Goal: Task Accomplishment & Management: Manage account settings

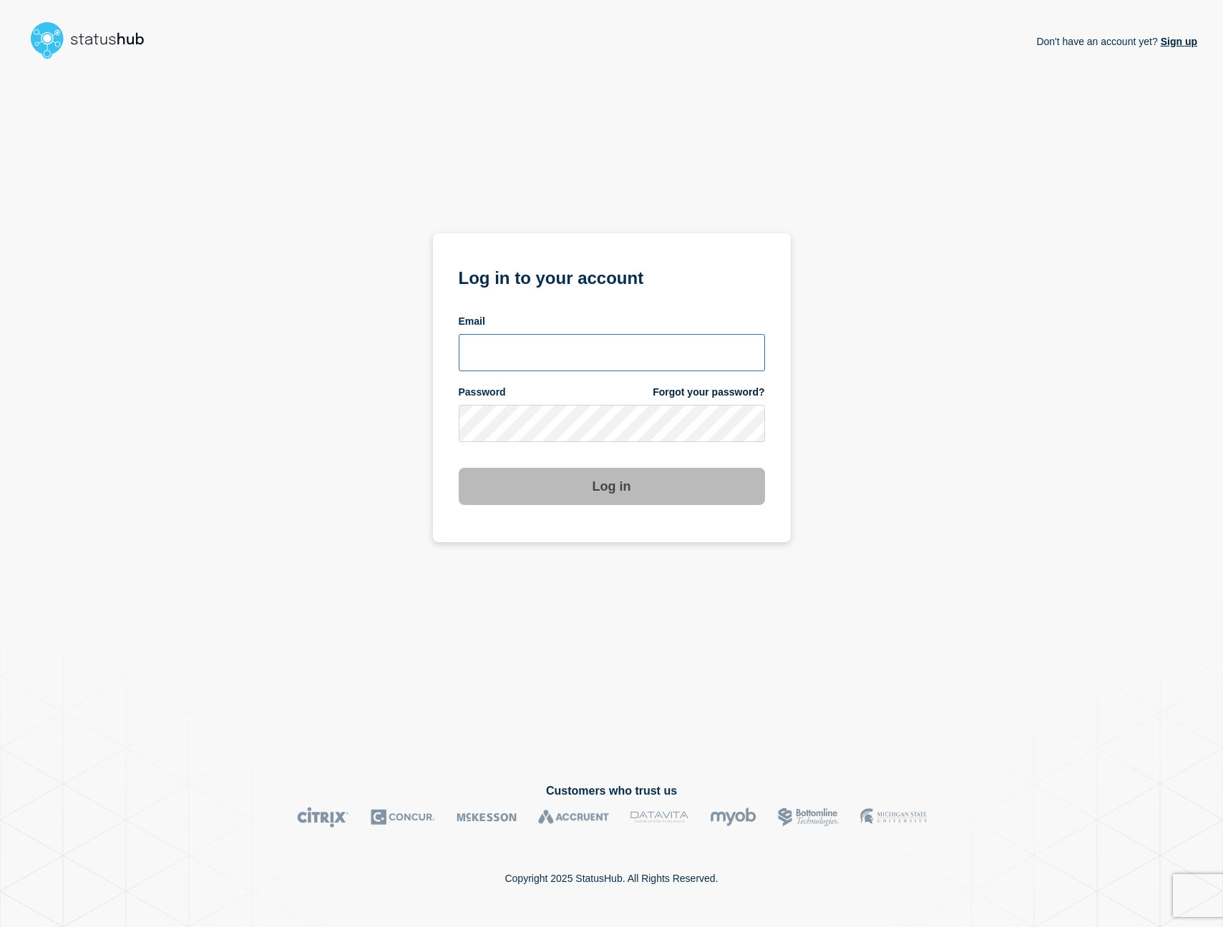
type input "[EMAIL_ADDRESS][DOMAIN_NAME]"
click at [611, 488] on button "Log in" at bounding box center [612, 486] width 306 height 37
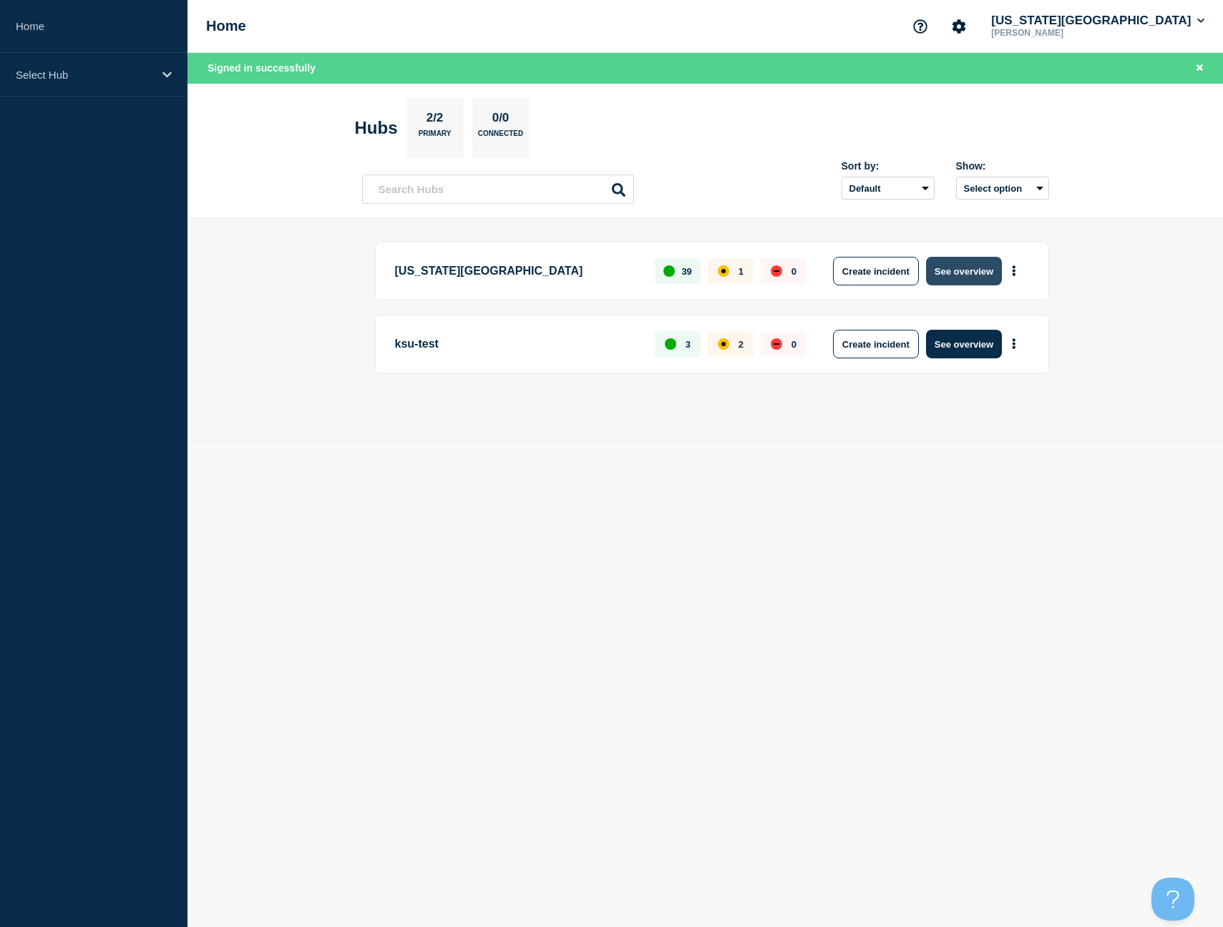
click at [971, 272] on button "See overview" at bounding box center [964, 271] width 76 height 29
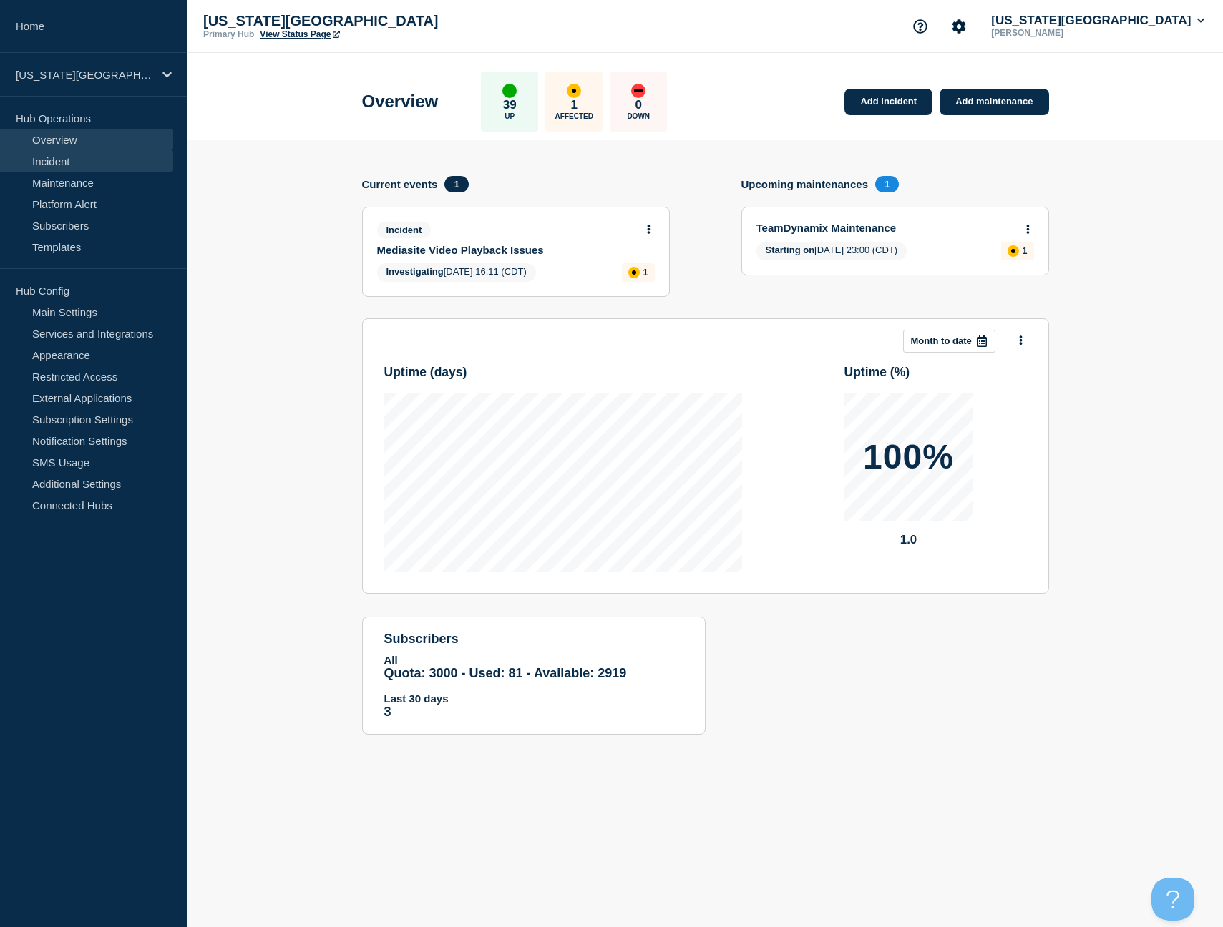
click at [54, 162] on link "Incident" at bounding box center [86, 160] width 173 height 21
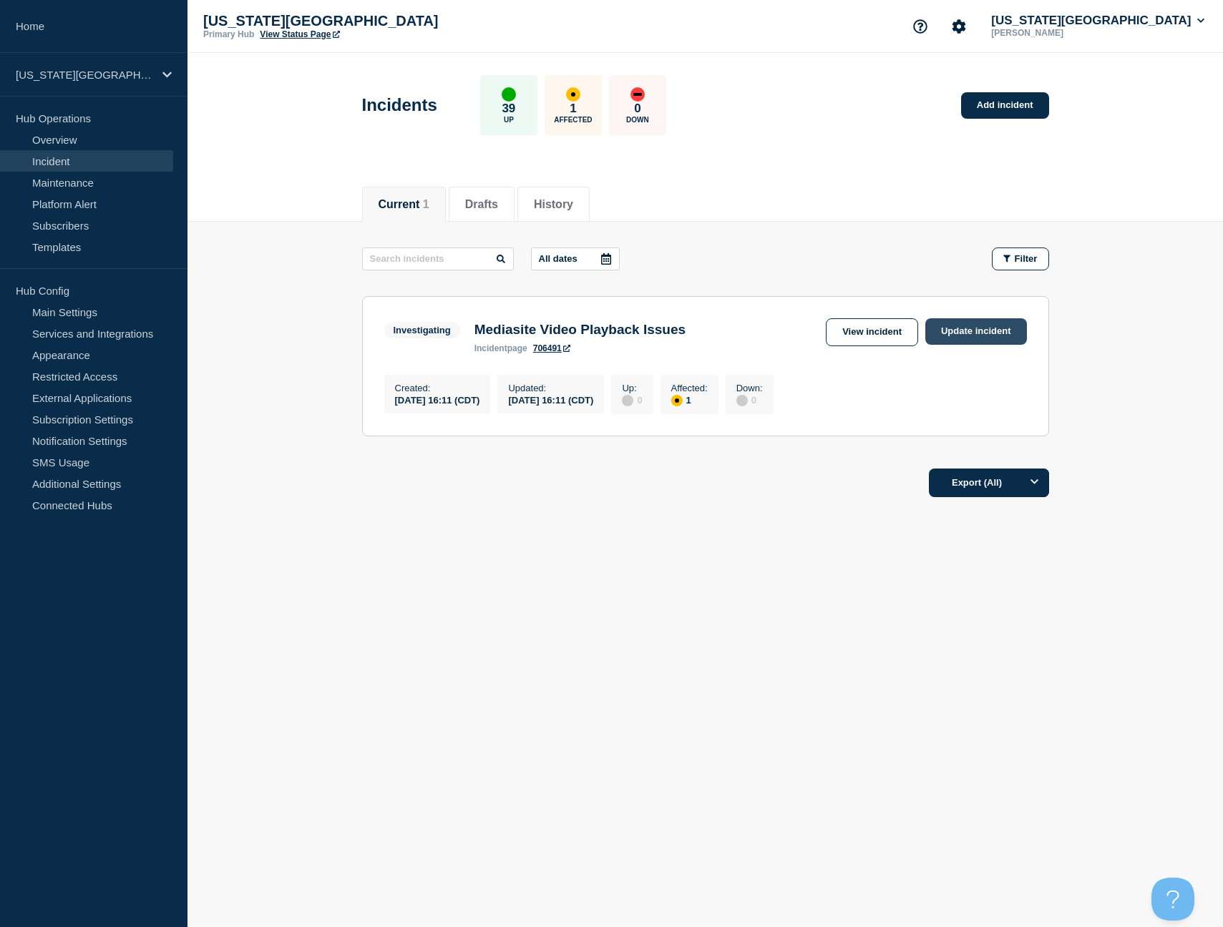
click at [957, 336] on link "Update incident" at bounding box center [976, 331] width 102 height 26
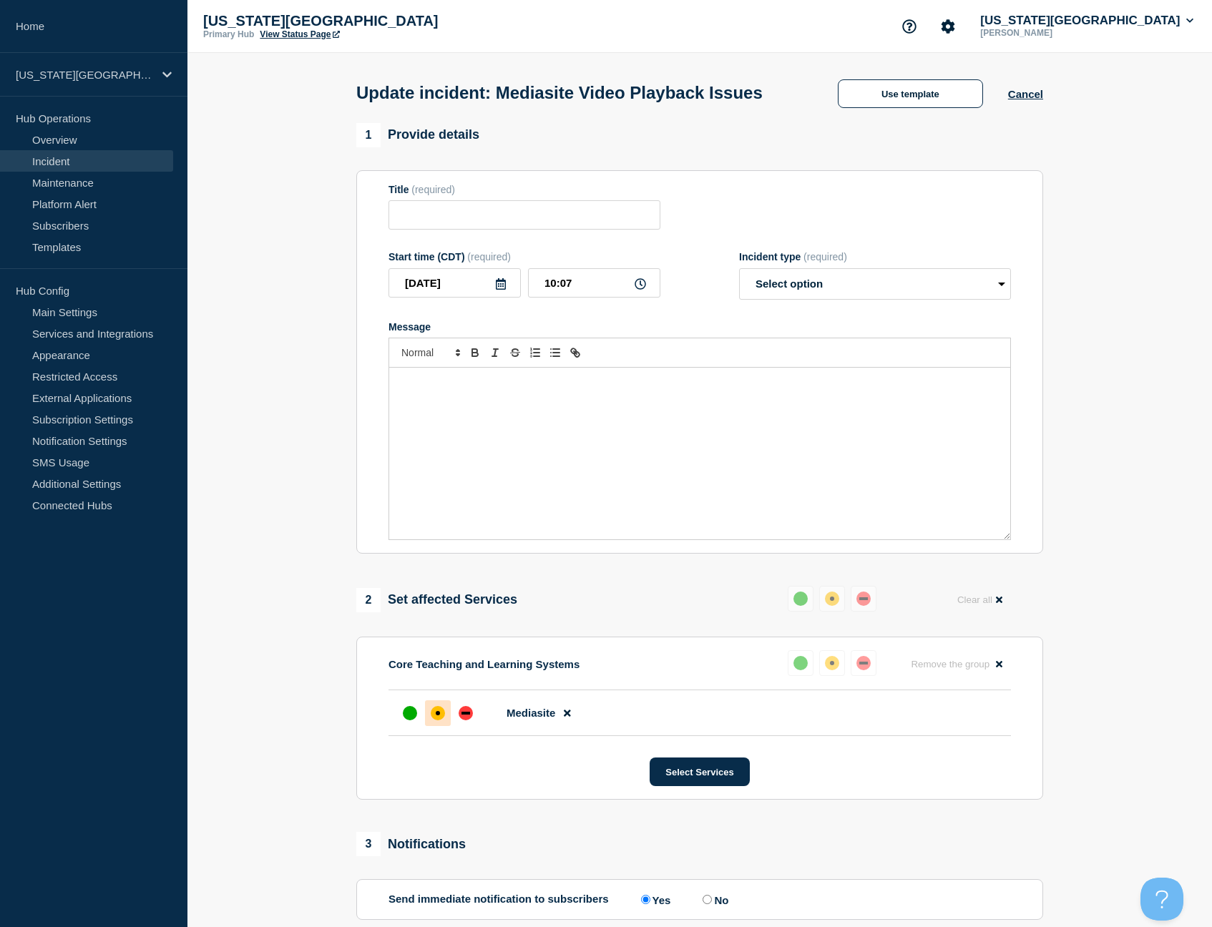
type input "Mediasite Video Playback Issues"
select select "resolved"
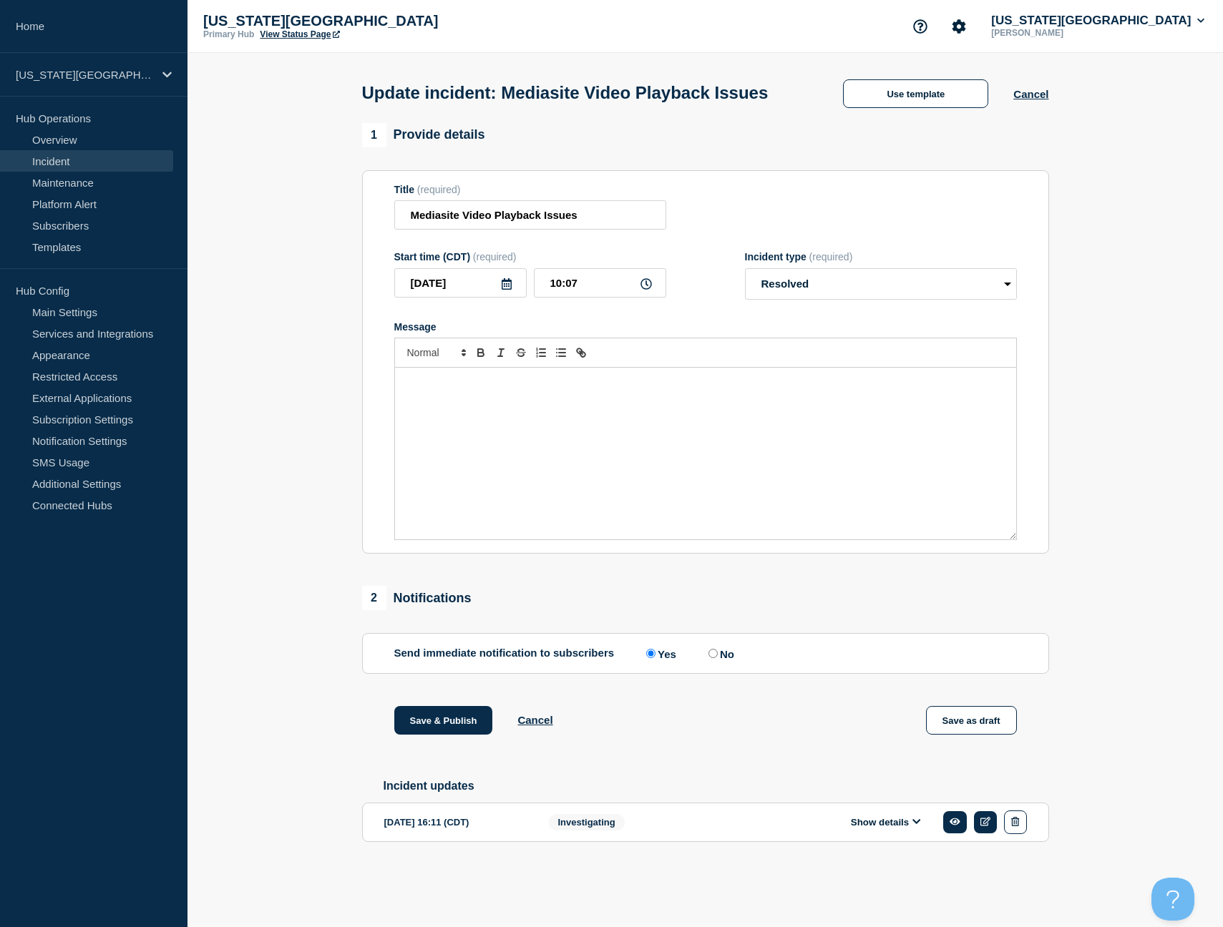
click at [663, 430] on div "Message" at bounding box center [705, 454] width 621 height 172
click at [421, 735] on button "Save & Publish" at bounding box center [443, 720] width 99 height 29
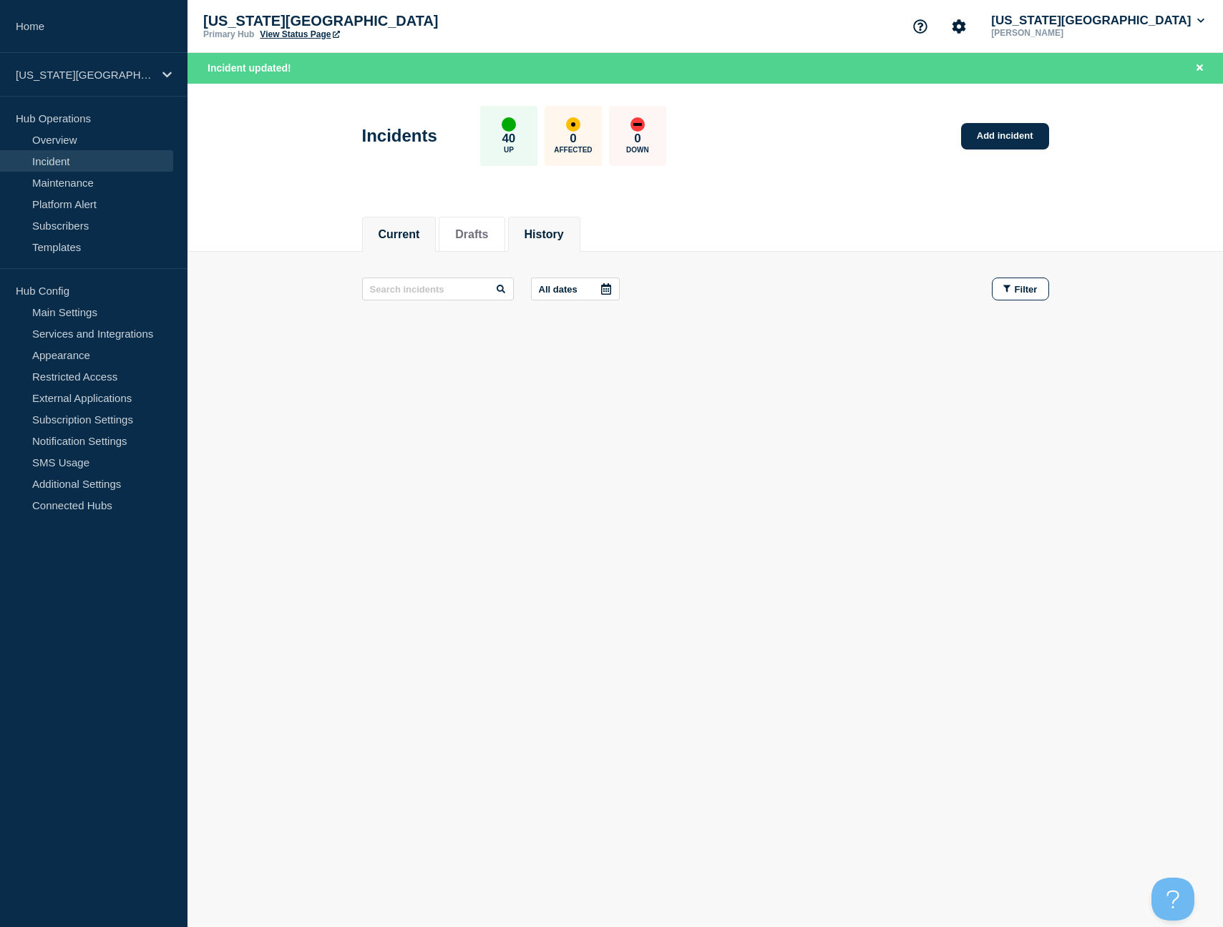
click at [532, 230] on button "History" at bounding box center [544, 234] width 39 height 13
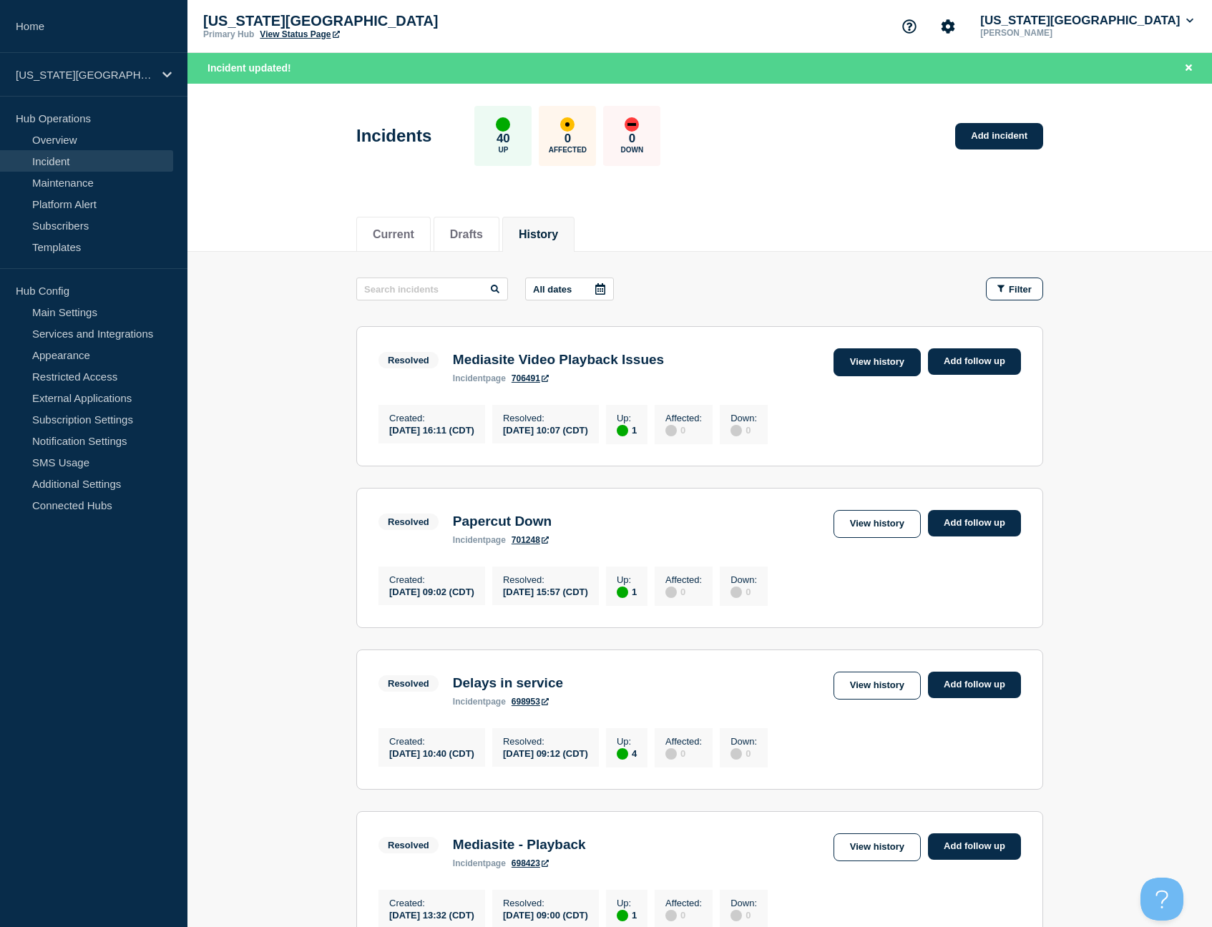
click at [900, 364] on link "View history" at bounding box center [877, 362] width 87 height 28
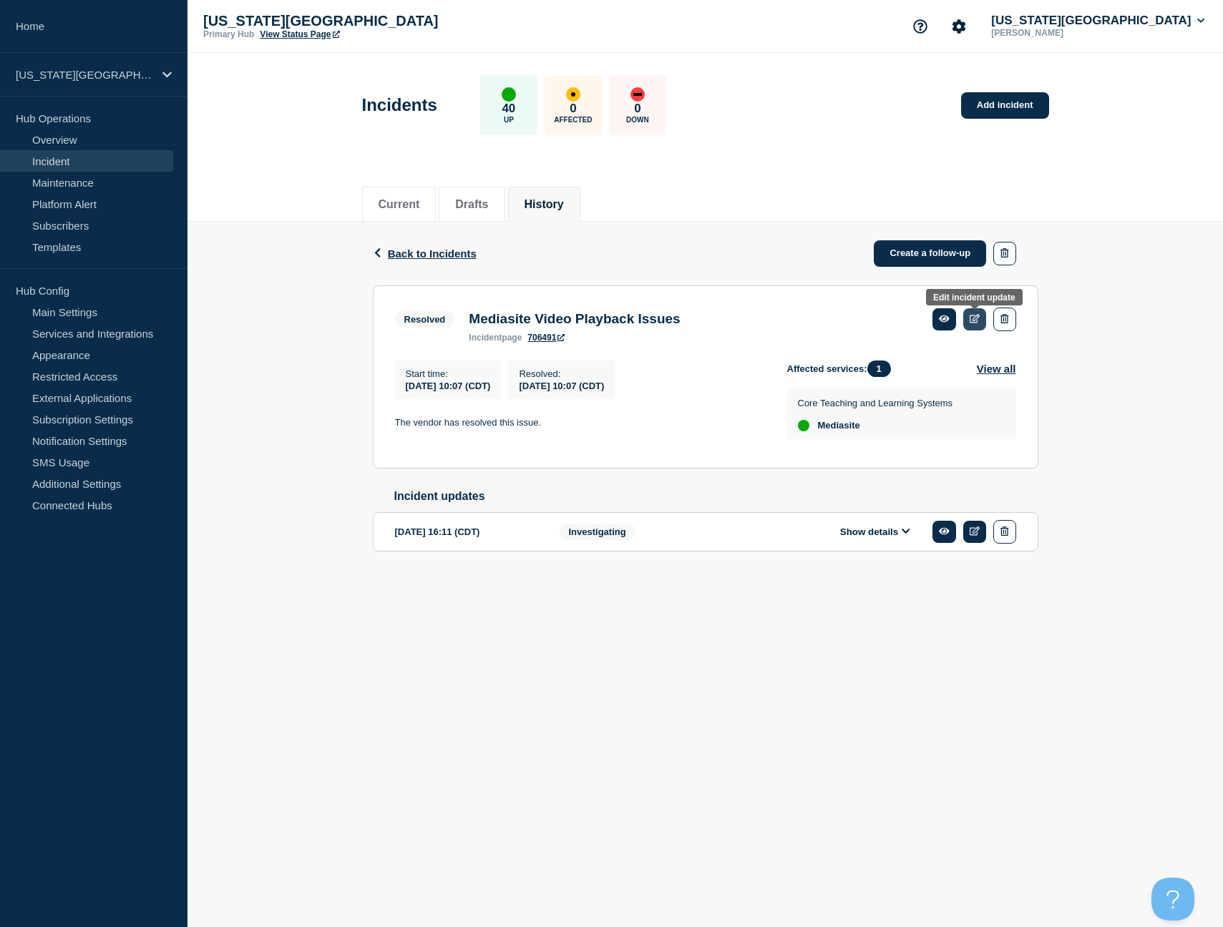
click at [976, 323] on icon at bounding box center [975, 318] width 11 height 9
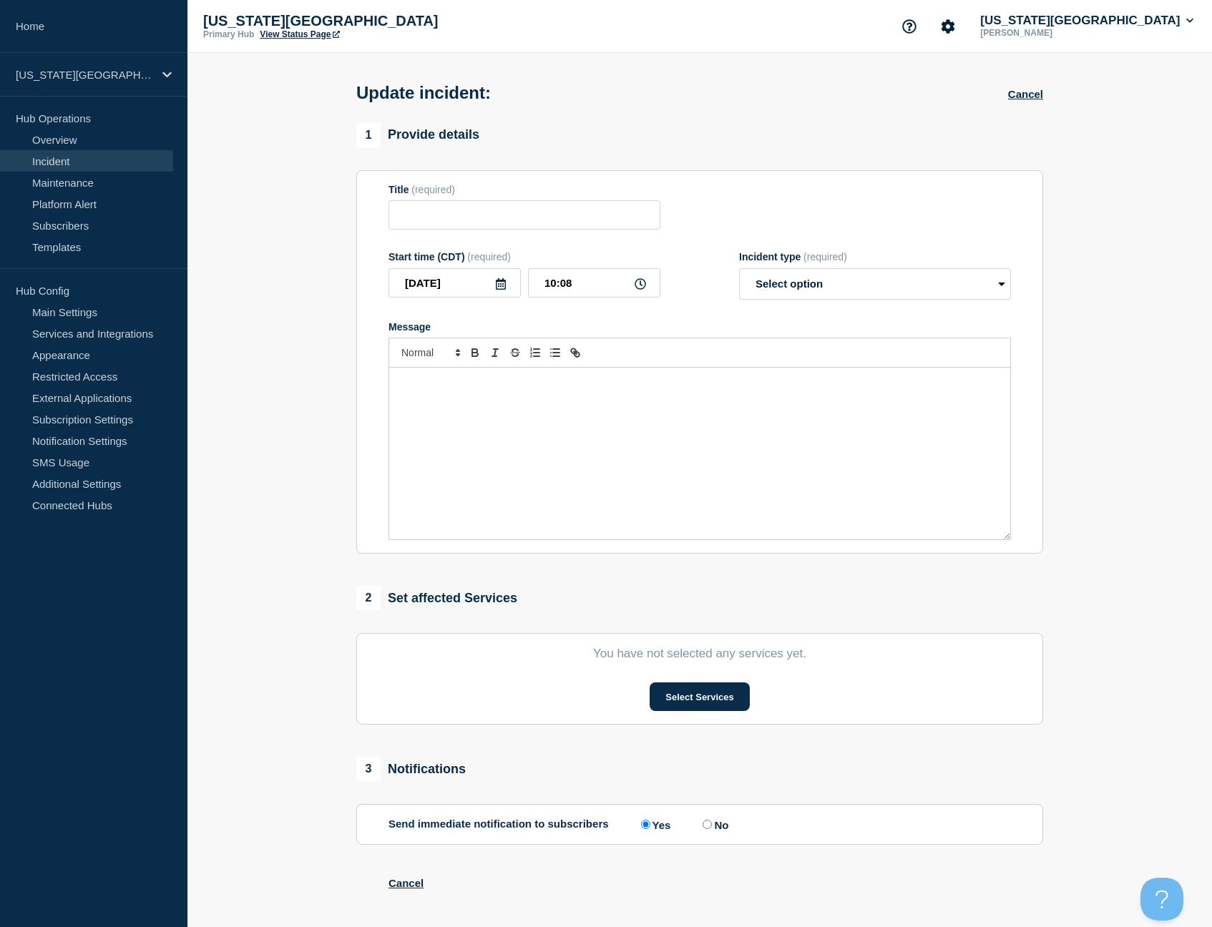
type input "Mediasite Video Playback Issues"
type input "10:07"
select select "resolved"
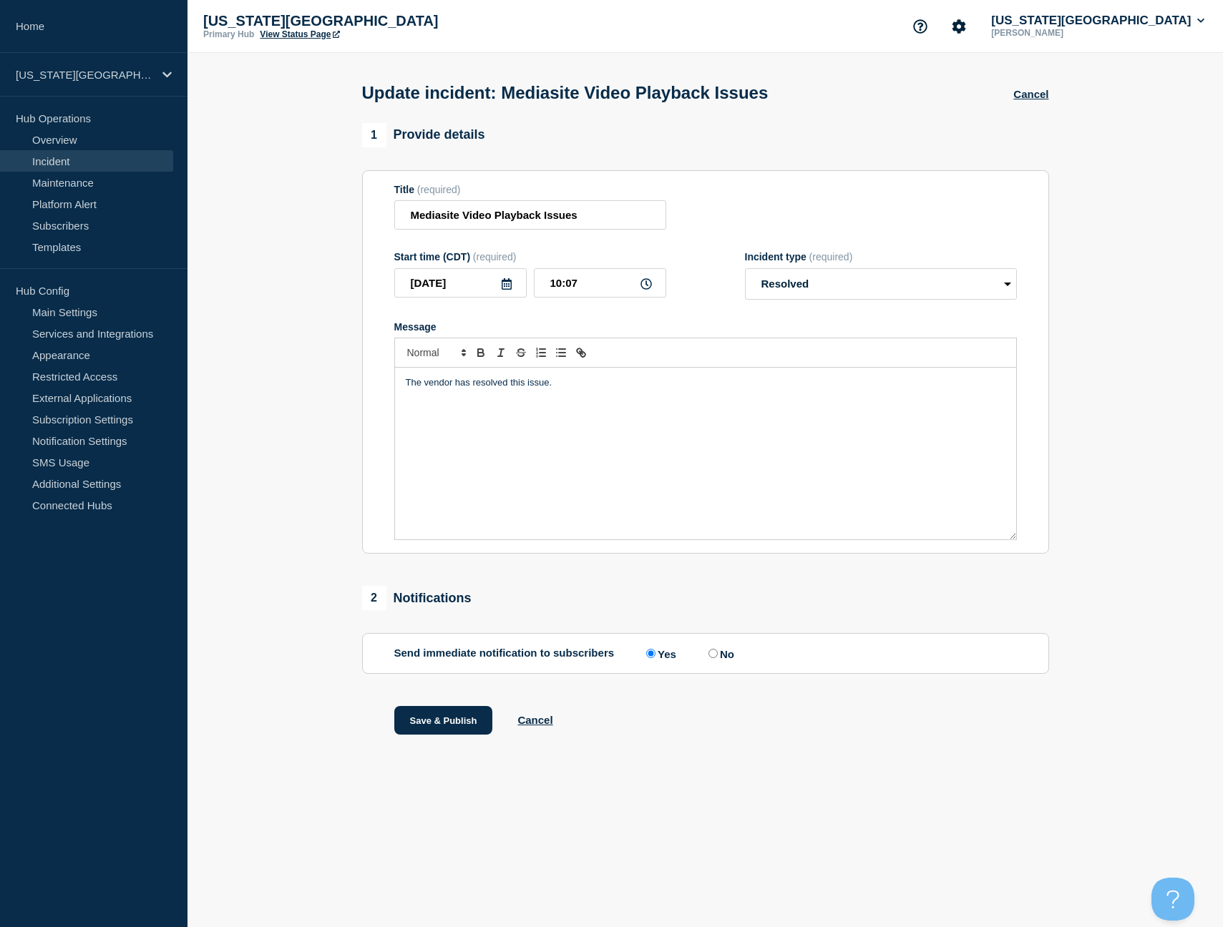
click at [510, 290] on icon at bounding box center [506, 283] width 11 height 11
click at [456, 379] on div "2" at bounding box center [460, 381] width 20 height 20
type input "2025-09-02"
click at [570, 292] on input "10:07" at bounding box center [600, 282] width 132 height 29
click at [593, 292] on input "10:07" at bounding box center [600, 282] width 132 height 29
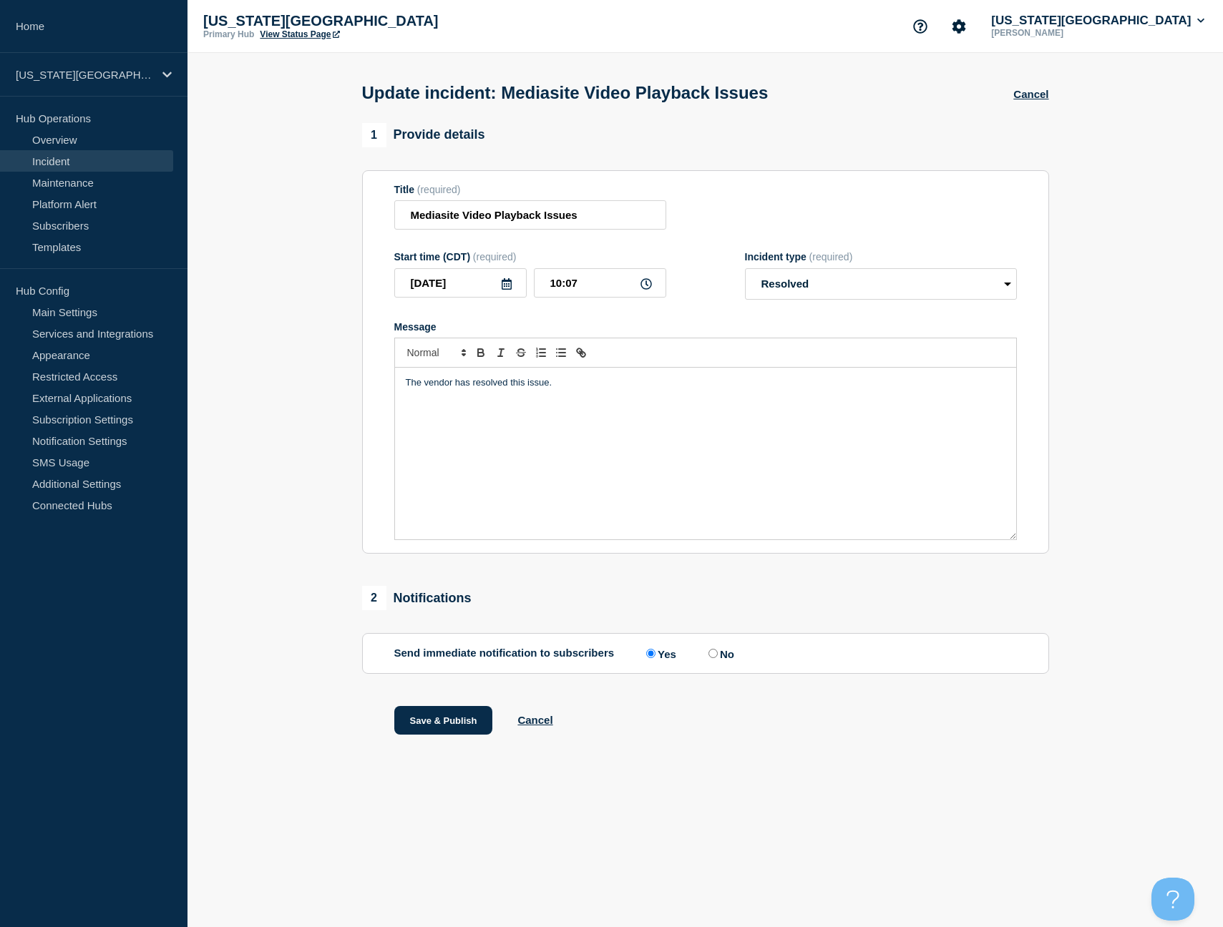
click at [647, 290] on icon at bounding box center [645, 283] width 11 height 11
click at [648, 290] on icon at bounding box center [645, 283] width 11 height 11
drag, startPoint x: 605, startPoint y: 294, endPoint x: 538, endPoint y: 295, distance: 67.3
click at [538, 295] on input "10:07" at bounding box center [600, 282] width 132 height 29
type input "21:53"
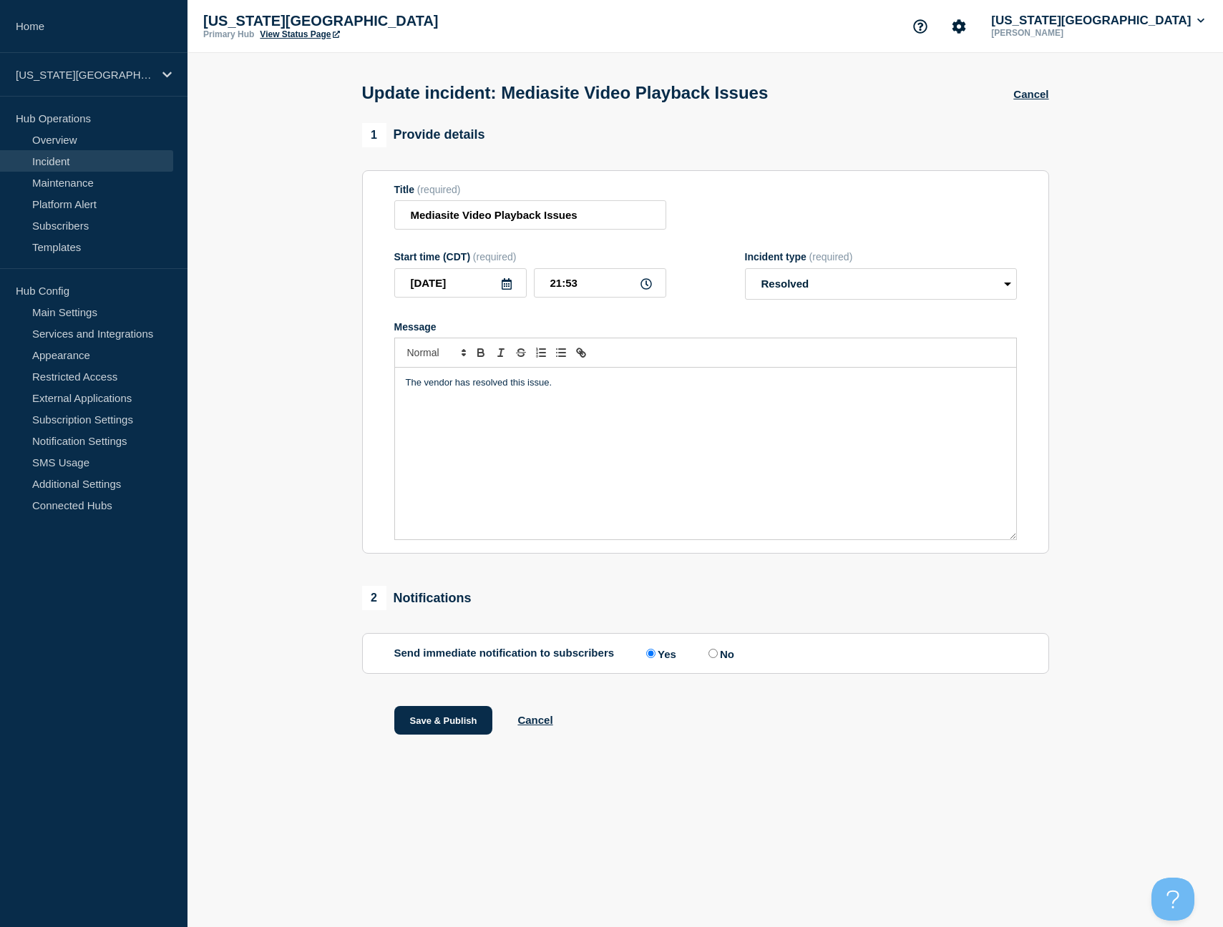
click at [708, 658] on input "No" at bounding box center [712, 653] width 9 height 9
radio input "true"
radio input "false"
click at [437, 735] on button "Save & Publish" at bounding box center [443, 720] width 99 height 29
